Goal: Information Seeking & Learning: Find specific fact

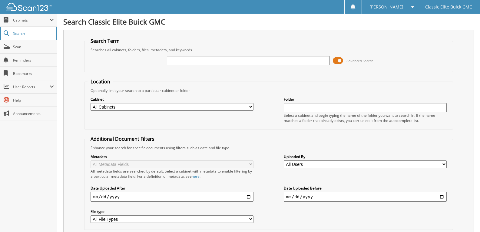
click at [22, 33] on span "Search" at bounding box center [33, 33] width 40 height 5
type input "knox250902"
click at [295, 65] on input "knox250902" at bounding box center [248, 60] width 163 height 9
click at [22, 48] on span "Scan" at bounding box center [33, 46] width 41 height 5
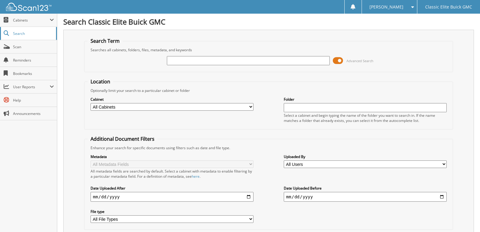
click at [22, 35] on span "Search" at bounding box center [33, 33] width 40 height 5
type input "knox250902"
click at [288, 65] on input "knox250902" at bounding box center [248, 60] width 163 height 9
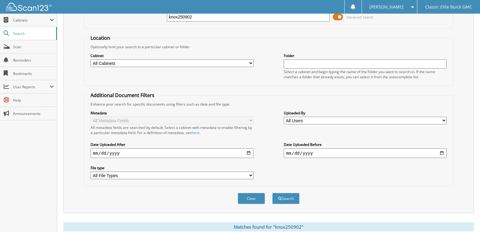
scroll to position [144, 0]
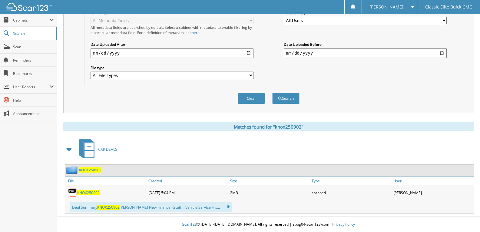
click at [94, 194] on span "KNOX250902" at bounding box center [88, 192] width 22 height 5
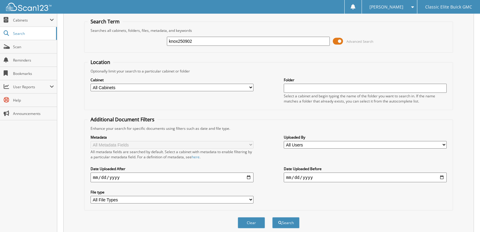
scroll to position [0, 0]
